Goal: Navigation & Orientation: Find specific page/section

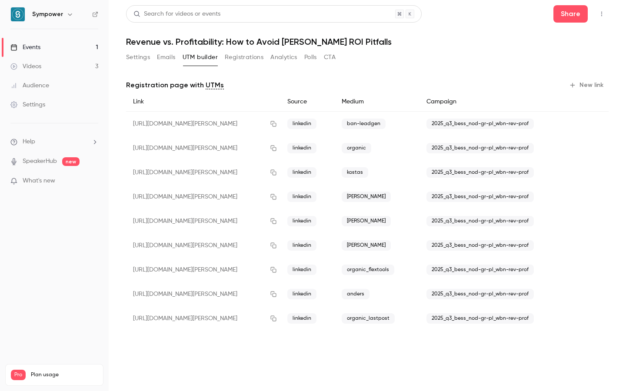
click at [45, 44] on link "Events 1" at bounding box center [54, 47] width 109 height 19
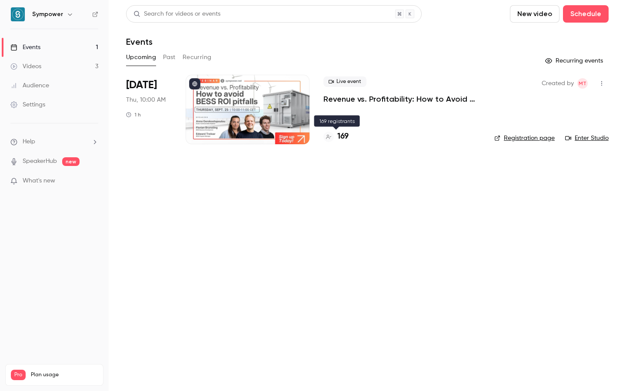
click at [345, 137] on h4 "169" at bounding box center [343, 137] width 11 height 12
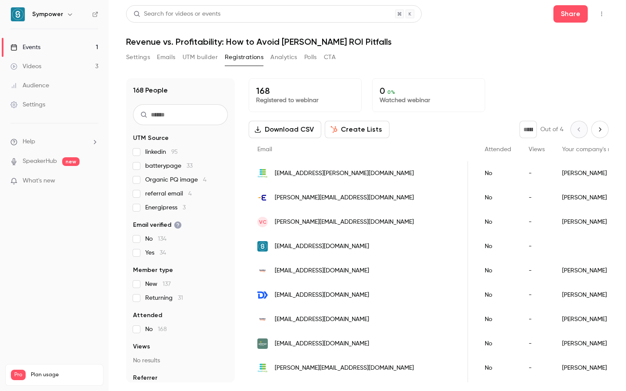
scroll to position [0, 190]
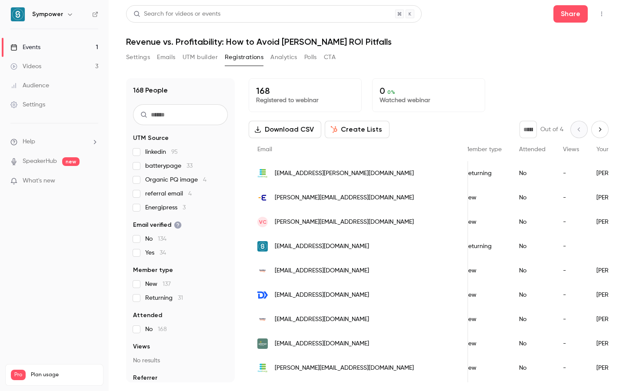
click at [69, 48] on link "Events 1" at bounding box center [54, 47] width 109 height 19
